Goal: Information Seeking & Learning: Find specific page/section

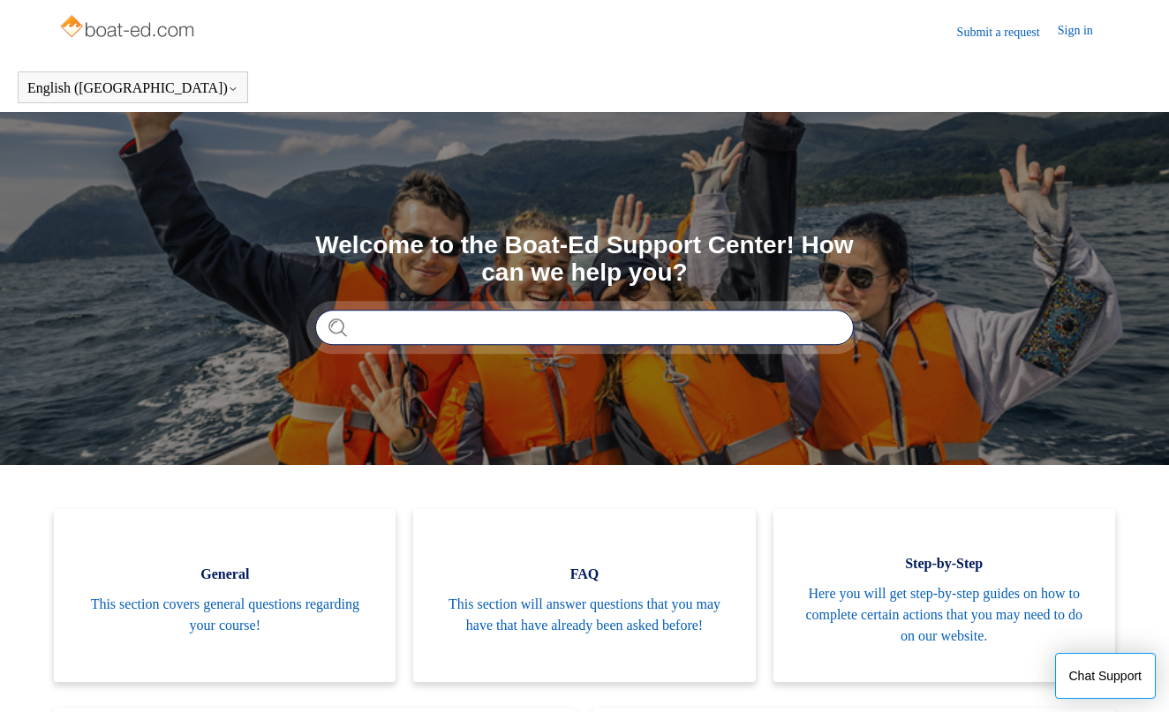
click at [399, 328] on input "Search" at bounding box center [584, 327] width 538 height 35
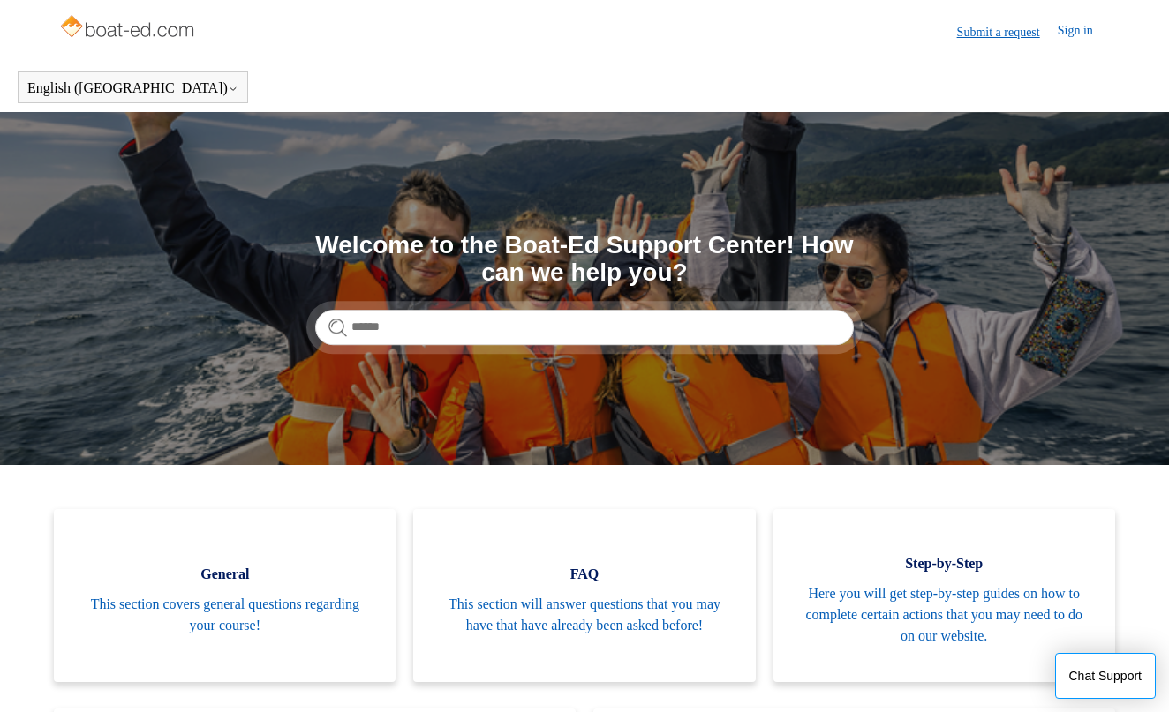
click at [1010, 34] on link "Submit a request" at bounding box center [1007, 32] width 101 height 19
click at [1073, 31] on link "Sign in" at bounding box center [1084, 31] width 53 height 21
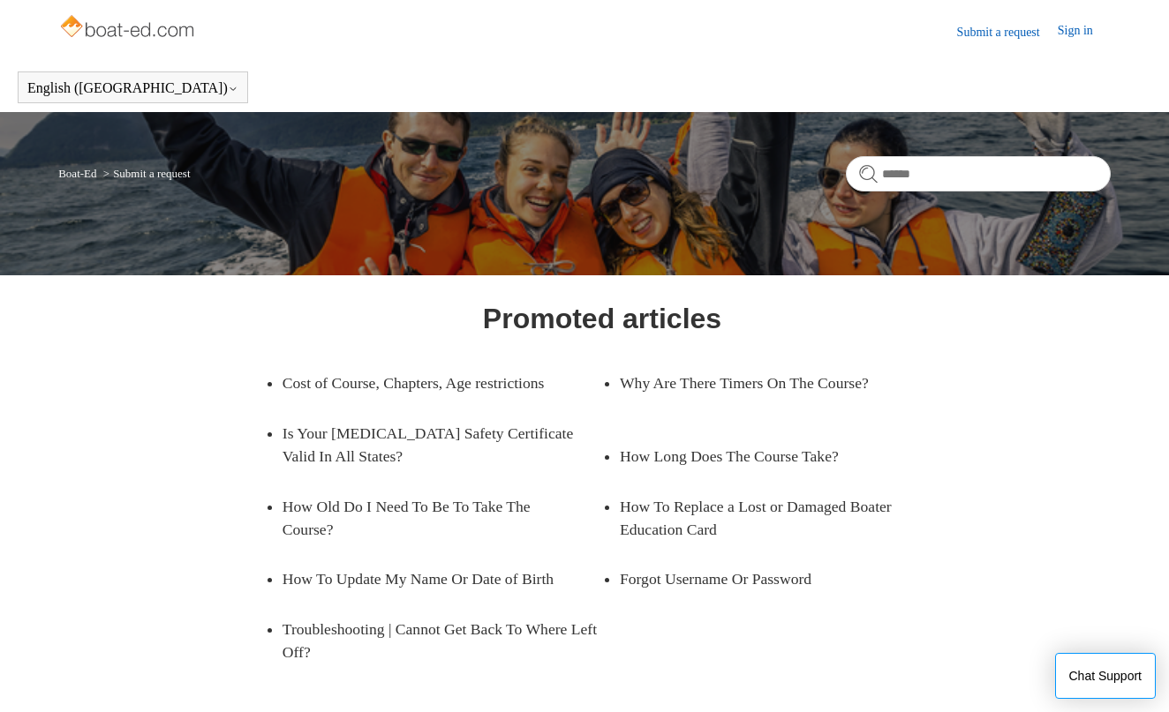
click at [74, 173] on link "Boat-Ed" at bounding box center [77, 173] width 38 height 13
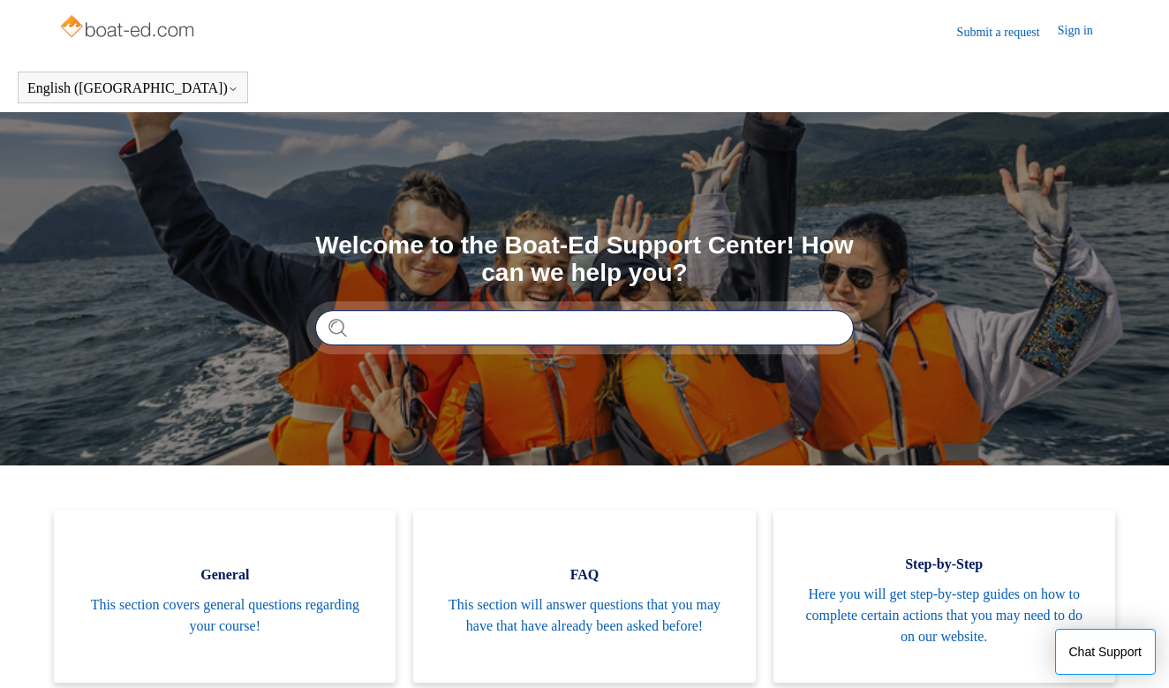
click at [407, 331] on input "Search" at bounding box center [584, 327] width 538 height 35
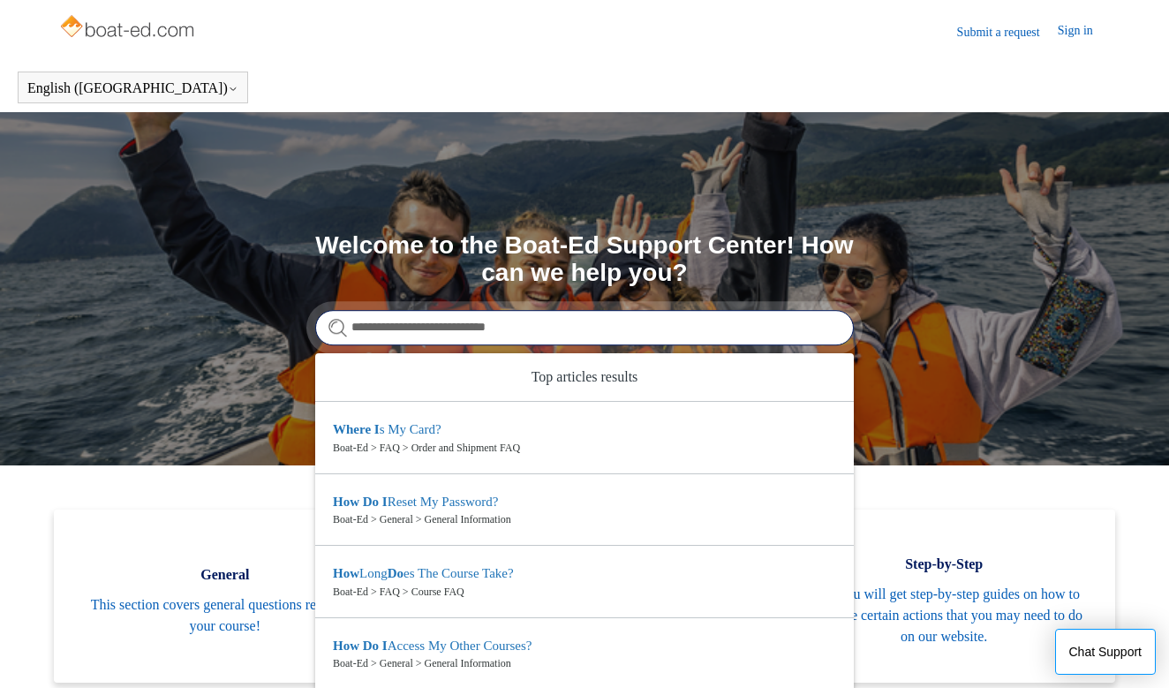
type input "**********"
